Goal: Find contact information: Find contact information

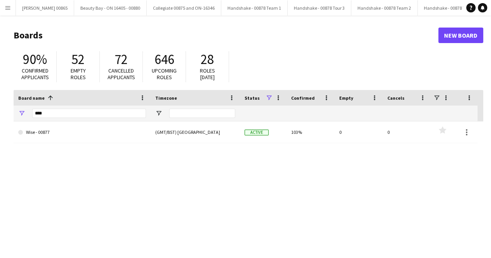
click at [9, 10] on app-icon "Menu" at bounding box center [8, 8] width 6 height 6
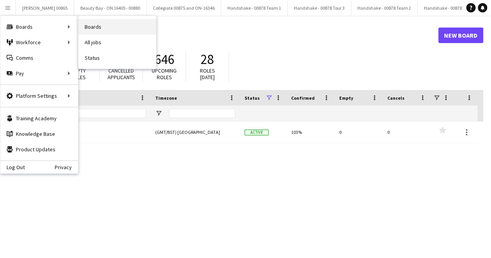
click at [107, 23] on link "Boards" at bounding box center [117, 27] width 78 height 16
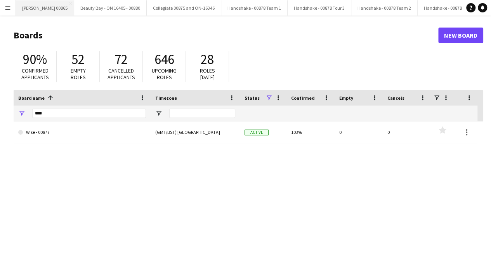
click at [16, 9] on button "[PERSON_NAME] 00865 Close" at bounding box center [45, 7] width 58 height 15
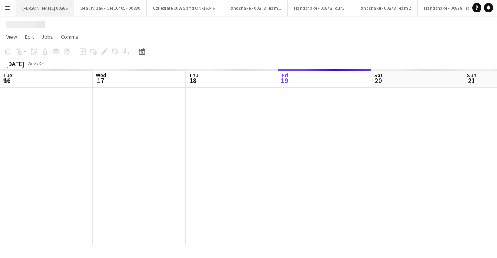
scroll to position [0, 186]
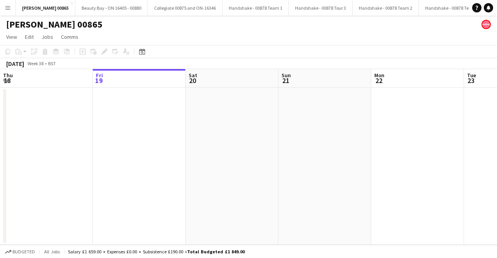
click at [11, 9] on button "Menu" at bounding box center [8, 8] width 16 height 16
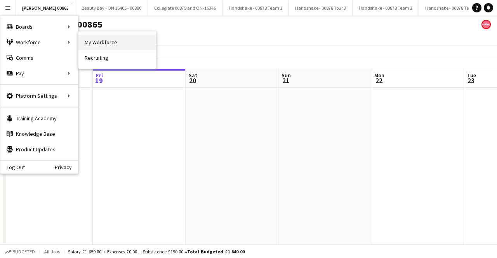
click at [104, 42] on link "My Workforce" at bounding box center [117, 43] width 78 height 16
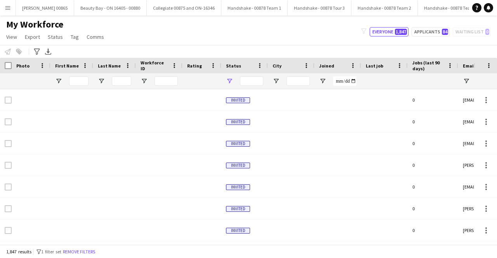
type input "**********"
click at [81, 79] on input "First Name Filter Input" at bounding box center [78, 81] width 19 height 9
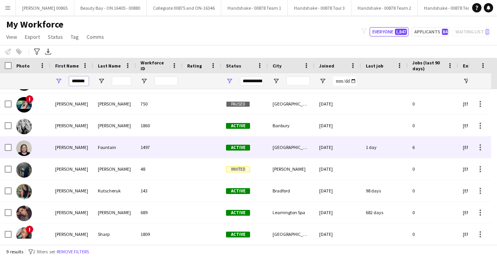
scroll to position [17, 0]
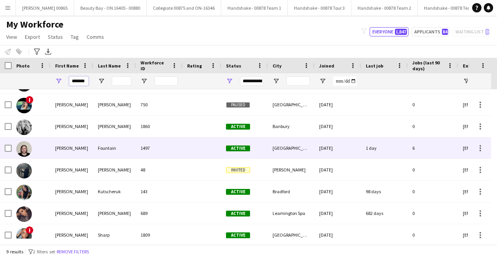
type input "*******"
click at [101, 152] on div "Fountain" at bounding box center [114, 148] width 43 height 21
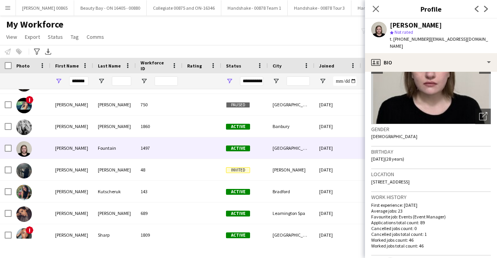
scroll to position [0, 0]
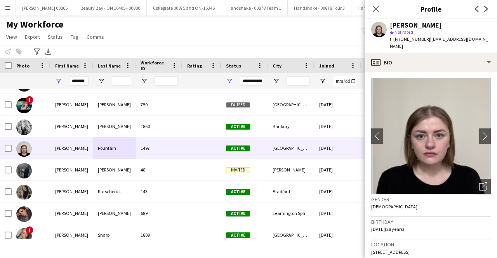
click at [420, 40] on span "t. [PHONE_NUMBER]" at bounding box center [410, 39] width 40 height 6
click at [458, 38] on span "| [EMAIL_ADDRESS][DOMAIN_NAME]" at bounding box center [439, 42] width 98 height 13
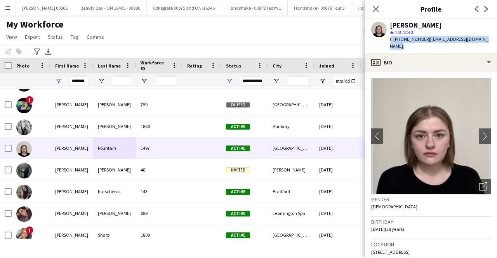
click at [485, 36] on app-profile-header "[PERSON_NAME] star Not rated t. [PHONE_NUMBER] | [EMAIL_ADDRESS][DOMAIN_NAME]" at bounding box center [431, 36] width 132 height 35
drag, startPoint x: 402, startPoint y: 39, endPoint x: 423, endPoint y: 39, distance: 21.4
click at [423, 39] on span "t. [PHONE_NUMBER]" at bounding box center [410, 39] width 40 height 6
copy span "490223224"
